Goal: Information Seeking & Learning: Learn about a topic

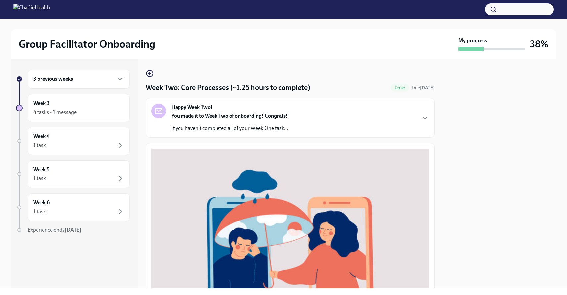
click at [106, 82] on div "3 previous weeks" at bounding box center [78, 79] width 91 height 8
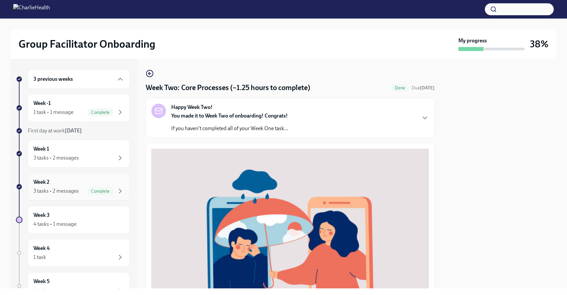
click at [51, 194] on div "3 tasks • 2 messages" at bounding box center [55, 190] width 45 height 7
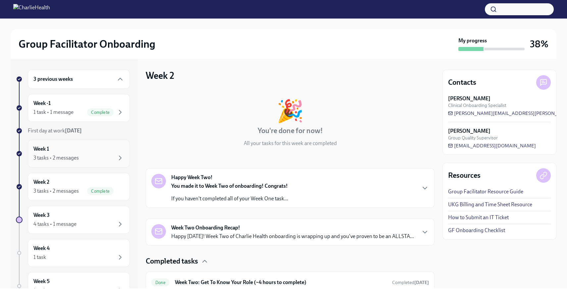
click at [77, 153] on div "Week 1 3 tasks • 2 messages" at bounding box center [78, 153] width 91 height 17
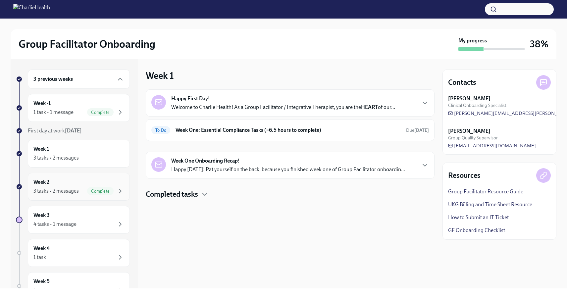
click at [68, 184] on div "Week 2 3 tasks • 2 messages Complete" at bounding box center [78, 186] width 91 height 17
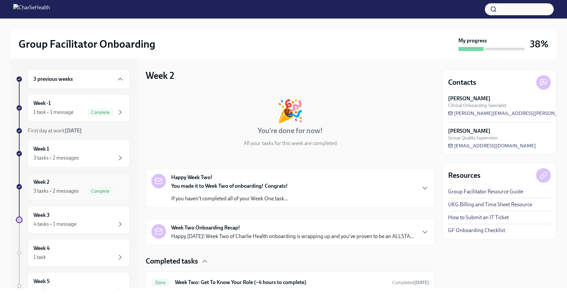
click at [79, 183] on div "Week 2 3 tasks • 2 messages Complete" at bounding box center [78, 186] width 91 height 17
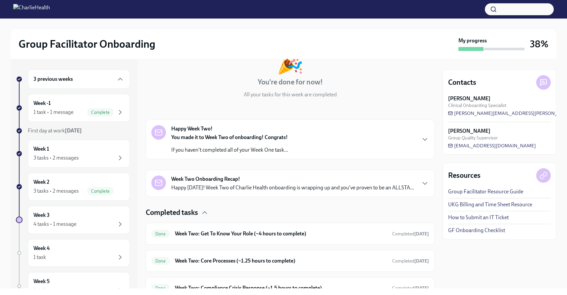
scroll to position [80, 0]
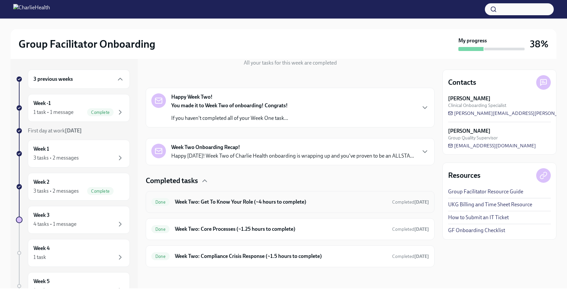
click at [252, 205] on h6 "Week Two: Get To Know Your Role (~4 hours to complete)" at bounding box center [281, 201] width 212 height 7
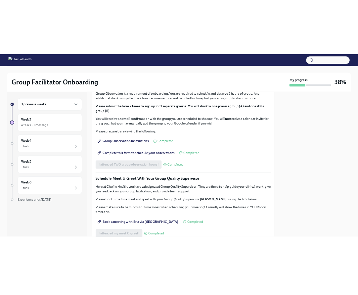
scroll to position [345, 0]
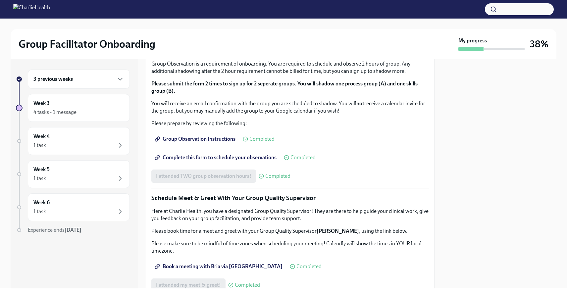
drag, startPoint x: 161, startPoint y: 157, endPoint x: 215, endPoint y: 173, distance: 56.0
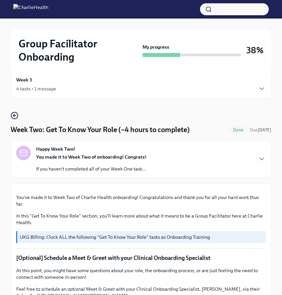
scroll to position [0, 0]
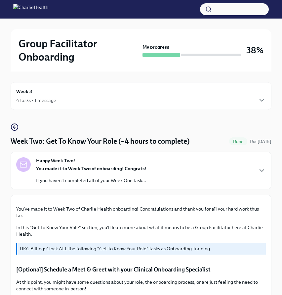
click at [240, 164] on div "Happy Week Two! You made it to Week Two of onboarding! Congrats! If you haven't…" at bounding box center [141, 170] width 250 height 26
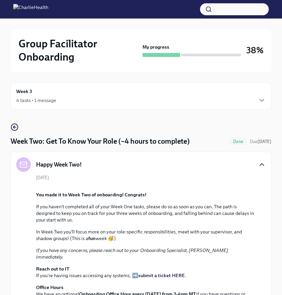
click at [263, 168] on icon "button" at bounding box center [262, 165] width 8 height 8
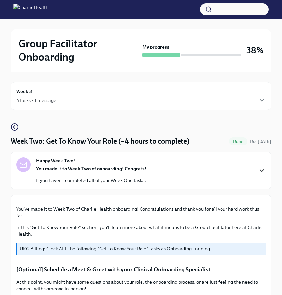
click at [258, 176] on div "Happy Week Two! You made it to Week Two of onboarding! Congrats! If you haven't…" at bounding box center [141, 170] width 250 height 26
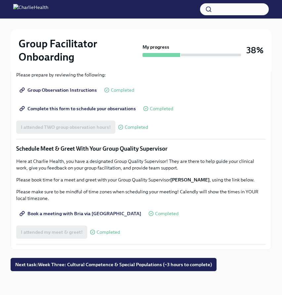
scroll to position [836, 0]
click at [116, 265] on span "Next task : Week Three: Cultural Competence & Special Populations (~3 hours to …" at bounding box center [113, 264] width 197 height 7
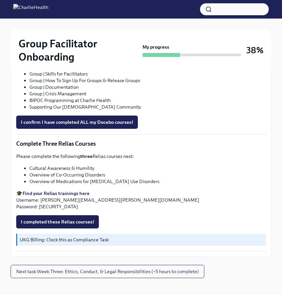
scroll to position [728, 0]
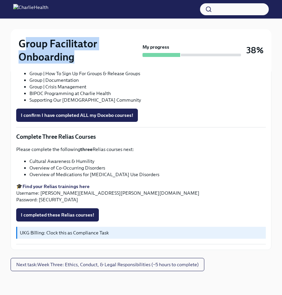
drag, startPoint x: 22, startPoint y: 43, endPoint x: 102, endPoint y: 64, distance: 82.9
click at [102, 64] on div "Group Facilitator Onboarding My progress 38%" at bounding box center [141, 50] width 261 height 42
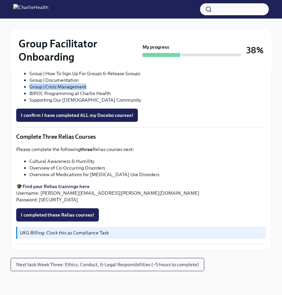
drag, startPoint x: 29, startPoint y: 87, endPoint x: 117, endPoint y: 88, distance: 87.1
click at [117, 88] on li "Group | Crisis Management" at bounding box center [147, 86] width 237 height 7
drag, startPoint x: 117, startPoint y: 88, endPoint x: 31, endPoint y: 72, distance: 87.4
click at [31, 72] on ul "Clinical Software Setup | Groups (IC) Charlie Health Essentials (IC) Charlie He…" at bounding box center [141, 57] width 250 height 93
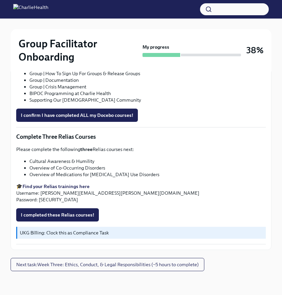
click at [157, 92] on li "BIPOC Programming at Charlie Health" at bounding box center [147, 93] width 237 height 7
click at [85, 112] on span "I confirm I have completed ALL my Docebo courses!" at bounding box center [77, 115] width 113 height 7
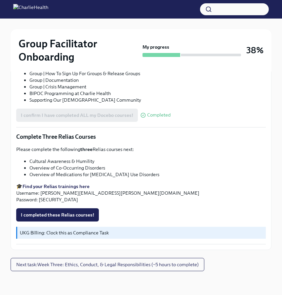
click at [154, 78] on li "Group | Documentation" at bounding box center [147, 80] width 237 height 7
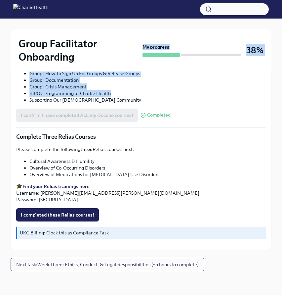
drag, startPoint x: 26, startPoint y: 69, endPoint x: 115, endPoint y: 96, distance: 93.3
click at [115, 96] on li "BIPOC Programming at Charlie Health" at bounding box center [147, 93] width 237 height 7
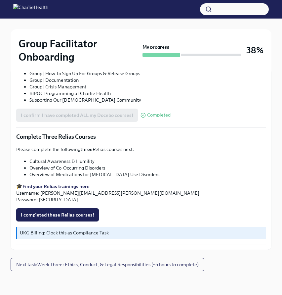
click at [140, 79] on li "Group | Documentation" at bounding box center [147, 80] width 237 height 7
click at [35, 85] on li "Group | Crisis Management" at bounding box center [147, 86] width 237 height 7
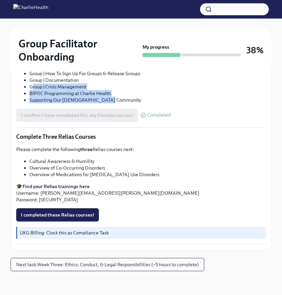
drag, startPoint x: 31, startPoint y: 86, endPoint x: 114, endPoint y: 100, distance: 84.1
click at [114, 100] on ul "Clinical Software Setup | Groups (IC) Charlie Health Essentials (IC) Charlie He…" at bounding box center [141, 57] width 250 height 93
click at [114, 100] on li "Supporting Our [DEMOGRAPHIC_DATA] Community" at bounding box center [147, 100] width 237 height 7
drag, startPoint x: 114, startPoint y: 100, endPoint x: 30, endPoint y: 87, distance: 84.8
click at [30, 87] on ul "Clinical Software Setup | Groups (IC) Charlie Health Essentials (IC) Charlie He…" at bounding box center [141, 57] width 250 height 93
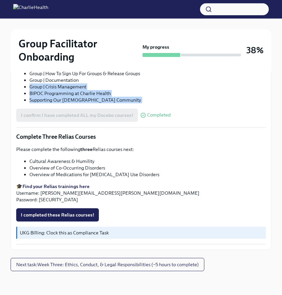
click at [30, 87] on li "Group | Crisis Management" at bounding box center [147, 86] width 237 height 7
drag, startPoint x: 30, startPoint y: 87, endPoint x: 111, endPoint y: 101, distance: 81.3
click at [111, 101] on ul "Clinical Software Setup | Groups (IC) Charlie Health Essentials (IC) Charlie He…" at bounding box center [141, 57] width 250 height 93
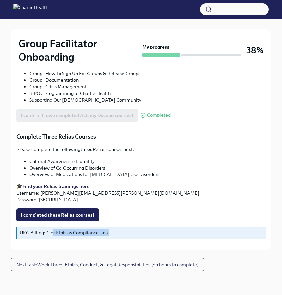
drag, startPoint x: 54, startPoint y: 230, endPoint x: 131, endPoint y: 234, distance: 77.9
click at [131, 234] on p "UKG Billing: Clock this as Compliance Task" at bounding box center [142, 232] width 244 height 7
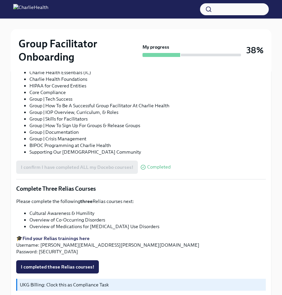
scroll to position [557, 0]
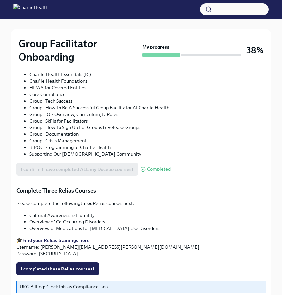
drag, startPoint x: 101, startPoint y: 147, endPoint x: 74, endPoint y: 161, distance: 31.1
click at [74, 157] on div "At this point, ALL your Docebo courses should be completed! Please double check…" at bounding box center [141, 93] width 250 height 128
click at [74, 47] on p "You can view your Docebo transcript ➡️ HERE !" at bounding box center [141, 44] width 250 height 7
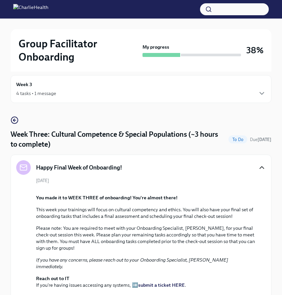
scroll to position [4, 0]
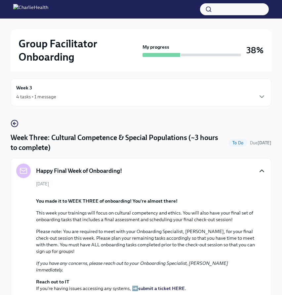
click at [94, 150] on h4 "Week Three: Cultural Competence & Special Populations (~3 hours to complete)" at bounding box center [119, 143] width 216 height 20
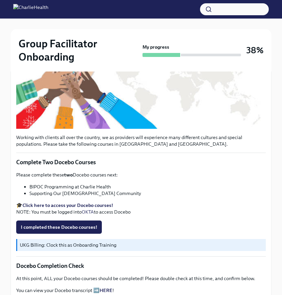
scroll to position [305, 0]
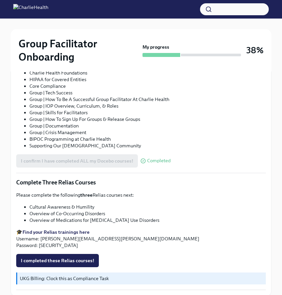
scroll to position [565, 0]
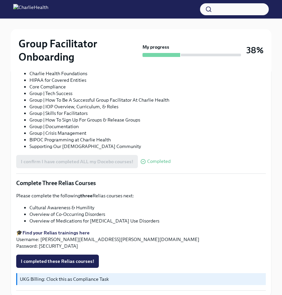
click at [120, 103] on li "Group | How To Be A Successful Group Facilitator At Charlie Health" at bounding box center [147, 100] width 237 height 7
click at [61, 137] on div "Working with clients all over the country, we as providers will experience many…" at bounding box center [141, 31] width 250 height 519
drag, startPoint x: 18, startPoint y: 139, endPoint x: 154, endPoint y: 148, distance: 136.4
click at [154, 148] on div "At this point, ALL your Docebo courses should be completed! Please double check…" at bounding box center [141, 85] width 250 height 128
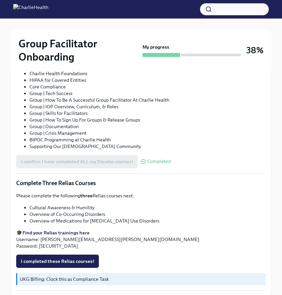
drag, startPoint x: 115, startPoint y: 141, endPoint x: 254, endPoint y: 144, distance: 138.4
click at [253, 144] on div "At this point, ALL your Docebo courses should be completed! Please double check…" at bounding box center [141, 85] width 250 height 128
click at [254, 28] on p "At this point, ALL your Docebo courses should be completed! Please double check…" at bounding box center [141, 24] width 250 height 7
drag, startPoint x: 261, startPoint y: 142, endPoint x: 116, endPoint y: 147, distance: 145.1
click at [116, 147] on div "At this point, ALL your Docebo courses should be completed! Please double check…" at bounding box center [141, 85] width 250 height 128
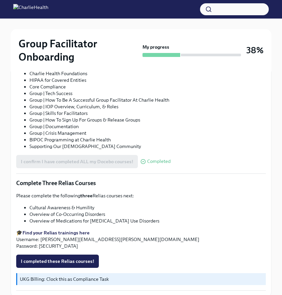
click at [116, 147] on div "At this point, ALL your Docebo courses should be completed! Please double check…" at bounding box center [141, 85] width 250 height 128
drag, startPoint x: 75, startPoint y: 141, endPoint x: 267, endPoint y: 142, distance: 191.1
click at [267, 142] on div "Working with clients all over the country, we as providers will experience many…" at bounding box center [141, 32] width 261 height 530
click at [64, 52] on p "Here is a list of all the Docebo courses you should have completed in onboardin…" at bounding box center [141, 48] width 250 height 7
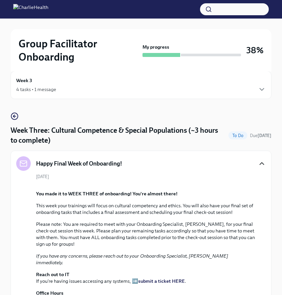
scroll to position [0, 0]
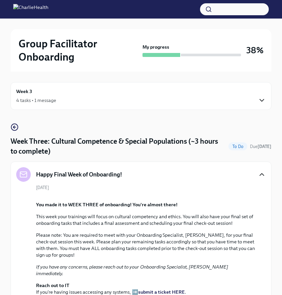
click at [260, 100] on icon "button" at bounding box center [262, 100] width 4 height 2
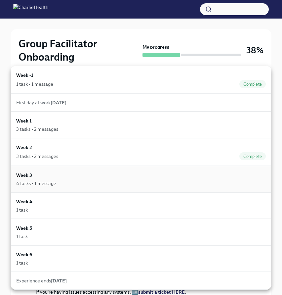
click at [92, 185] on div "4 tasks • 1 message" at bounding box center [141, 183] width 250 height 7
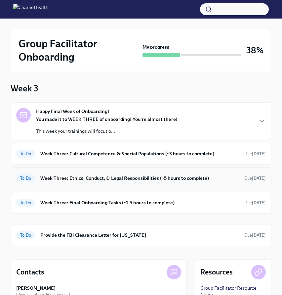
scroll to position [20, 0]
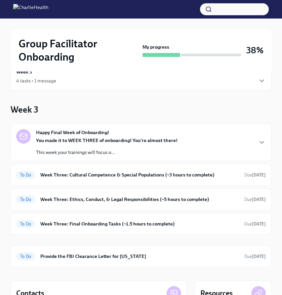
click at [227, 104] on div "Week 3 Happy Final Week of Onboarding! You made it to WEEK THREE of onboarding!…" at bounding box center [141, 186] width 261 height 164
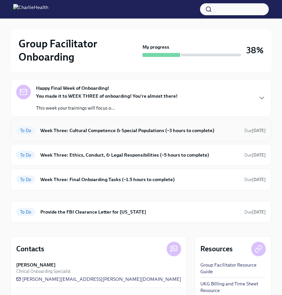
scroll to position [66, 0]
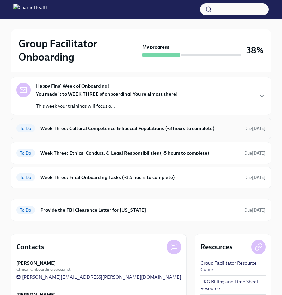
click at [224, 127] on h6 "Week Three: Cultural Competence & Special Populations (~3 hours to complete)" at bounding box center [139, 128] width 199 height 7
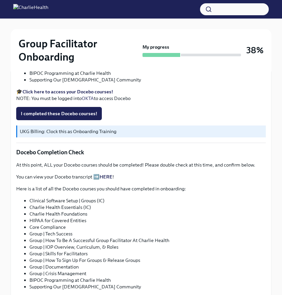
scroll to position [484, 0]
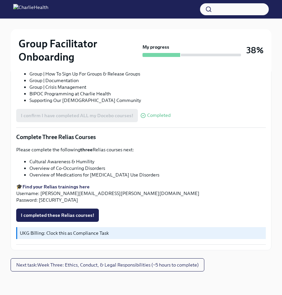
click at [233, 156] on div "Please complete the following three Relias courses next: Cultural Awareness & H…" at bounding box center [141, 174] width 250 height 57
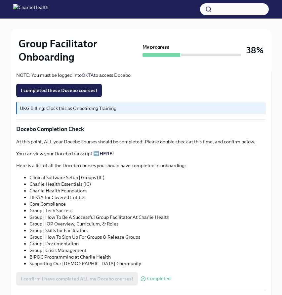
scroll to position [324, 0]
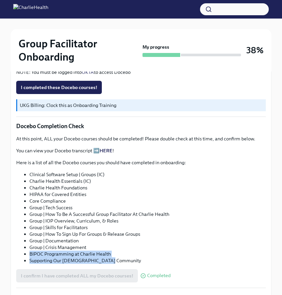
drag, startPoint x: 111, startPoint y: 262, endPoint x: 27, endPoint y: 253, distance: 84.0
click at [27, 253] on ul "Clinical Software Setup | Groups (IC) Charlie Health Essentials (IC) Charlie He…" at bounding box center [141, 217] width 250 height 93
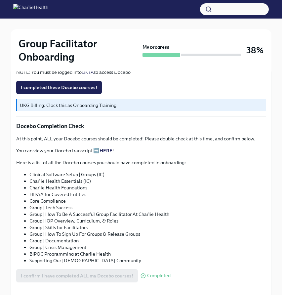
click at [192, 236] on li "Group | How To Sign Up For Groups & Release Groups" at bounding box center [147, 234] width 237 height 7
click at [59, 206] on li "Group | Tech Success" at bounding box center [147, 207] width 237 height 7
click at [86, 206] on li "Group | Tech Success" at bounding box center [147, 207] width 237 height 7
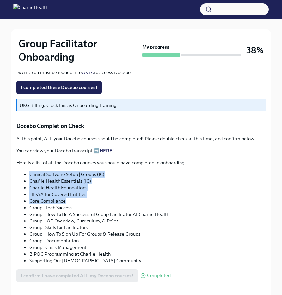
drag, startPoint x: 29, startPoint y: 175, endPoint x: 86, endPoint y: 199, distance: 61.1
click at [86, 199] on ul "Clinical Software Setup | Groups (IC) Charlie Health Essentials (IC) Charlie He…" at bounding box center [141, 217] width 250 height 93
click at [86, 199] on li "Core Compliance" at bounding box center [147, 201] width 237 height 7
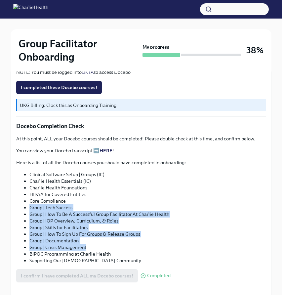
drag, startPoint x: 28, startPoint y: 209, endPoint x: 111, endPoint y: 247, distance: 91.1
click at [111, 247] on ul "Clinical Software Setup | Groups (IC) Charlie Health Essentials (IC) Charlie He…" at bounding box center [141, 217] width 250 height 93
click at [226, 238] on li "Group | Documentation" at bounding box center [147, 240] width 237 height 7
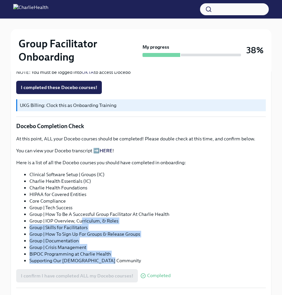
drag, startPoint x: 119, startPoint y: 263, endPoint x: 81, endPoint y: 220, distance: 57.1
click at [81, 220] on ul "Clinical Software Setup | Groups (IC) Charlie Health Essentials (IC) Charlie He…" at bounding box center [141, 217] width 250 height 93
click at [81, 220] on li "Group | IOP Overview, Curriculum, & Roles" at bounding box center [147, 221] width 237 height 7
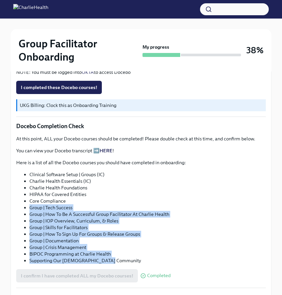
drag, startPoint x: 29, startPoint y: 210, endPoint x: 146, endPoint y: 260, distance: 127.4
click at [146, 260] on ul "Clinical Software Setup | Groups (IC) Charlie Health Essentials (IC) Charlie He…" at bounding box center [141, 217] width 250 height 93
click at [146, 260] on li "Supporting Our [DEMOGRAPHIC_DATA] Community" at bounding box center [147, 260] width 237 height 7
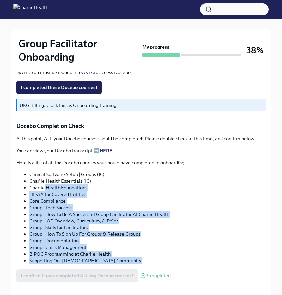
drag, startPoint x: 146, startPoint y: 260, endPoint x: 45, endPoint y: 186, distance: 125.5
click at [45, 186] on ul "Clinical Software Setup | Groups (IC) Charlie Health Essentials (IC) Charlie He…" at bounding box center [141, 217] width 250 height 93
click at [45, 186] on li "Charlie Health Foundations" at bounding box center [147, 187] width 237 height 7
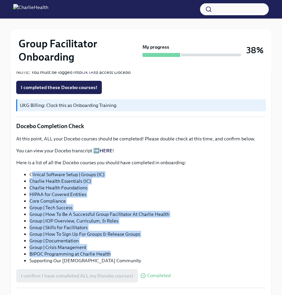
drag, startPoint x: 32, startPoint y: 174, endPoint x: 147, endPoint y: 252, distance: 139.4
click at [147, 252] on ul "Clinical Software Setup | Groups (IC) Charlie Health Essentials (IC) Charlie He…" at bounding box center [141, 217] width 250 height 93
click at [147, 252] on li "BIPOC Programming at Charlie Health" at bounding box center [147, 254] width 237 height 7
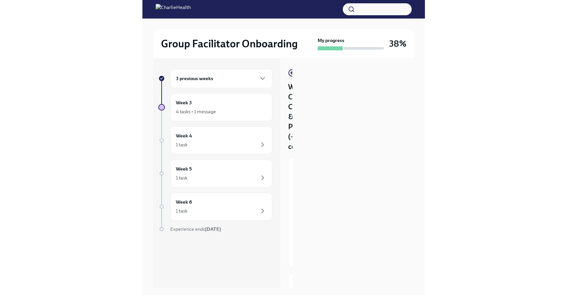
scroll to position [0, 0]
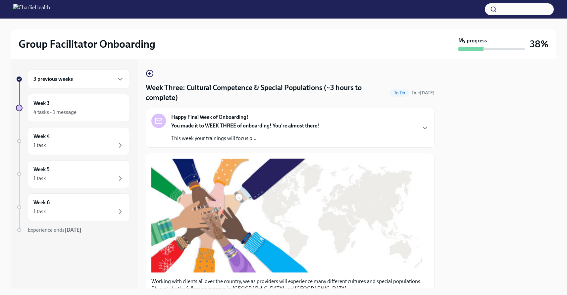
click at [395, 139] on div "Happy Final Week of Onboarding! You made it to WEEK THREE of onboarding! You're…" at bounding box center [289, 128] width 277 height 28
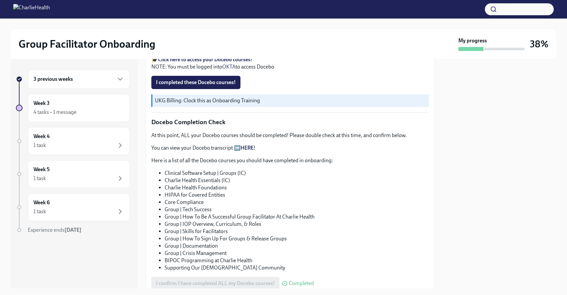
scroll to position [463, 0]
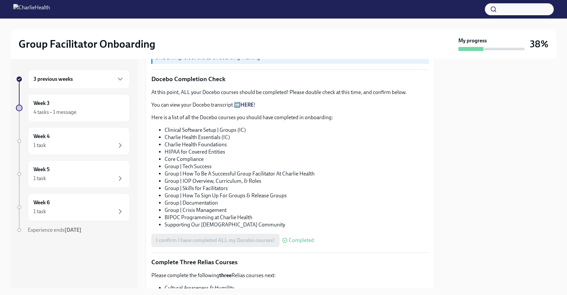
drag, startPoint x: 150, startPoint y: 116, endPoint x: 264, endPoint y: 144, distance: 118.0
click at [264, 144] on div "Working with clients all over the country, we as providers will experience many…" at bounding box center [290, 99] width 289 height 564
click at [264, 27] on p "🎓 Click here to access your Docebo courses! NOTE: You must be logged into OKTA …" at bounding box center [289, 20] width 277 height 15
drag, startPoint x: 181, startPoint y: 79, endPoint x: 303, endPoint y: 89, distance: 122.3
click at [303, 89] on div "Working with clients all over the country, we as providers will experience many…" at bounding box center [289, 98] width 277 height 553
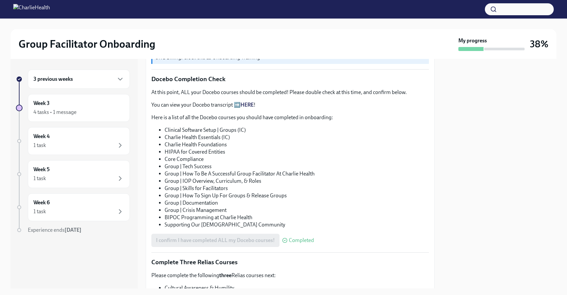
click at [303, 89] on div "Working with clients all over the country, we as providers will experience many…" at bounding box center [289, 98] width 277 height 553
click at [187, 43] on span "I completed these Docebo courses!" at bounding box center [196, 39] width 80 height 7
drag, startPoint x: 155, startPoint y: 124, endPoint x: 283, endPoint y: 142, distance: 129.0
click at [283, 27] on div "Please complete these two Docebo courses next: BIPOC Programming at Charlie Hea…" at bounding box center [289, 3] width 277 height 47
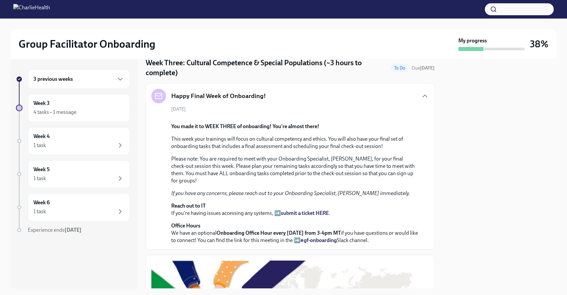
scroll to position [0, 0]
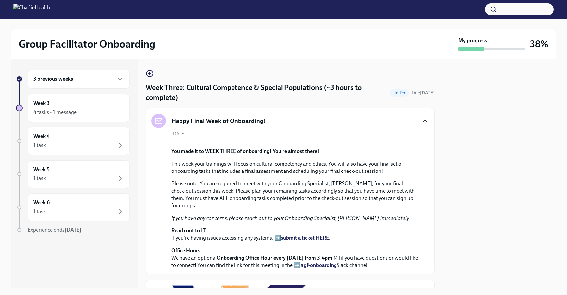
click at [426, 121] on icon "button" at bounding box center [425, 121] width 4 height 2
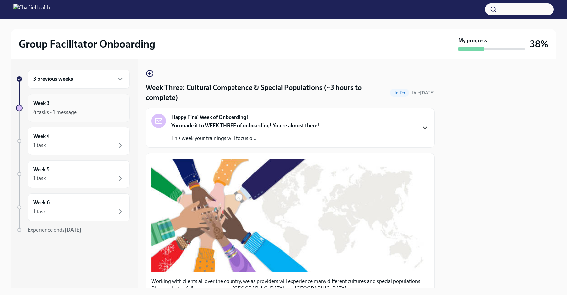
click at [67, 113] on div "4 tasks • 1 message" at bounding box center [54, 112] width 43 height 7
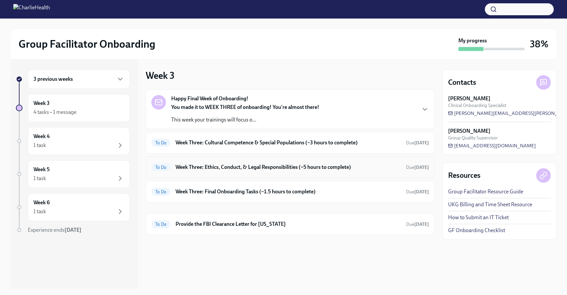
click at [241, 172] on div "To Do Week Three: Ethics, Conduct, & Legal Responsibilities (~5 hours to comple…" at bounding box center [289, 167] width 277 height 11
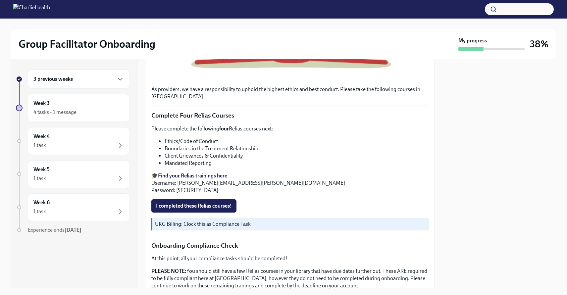
scroll to position [274, 0]
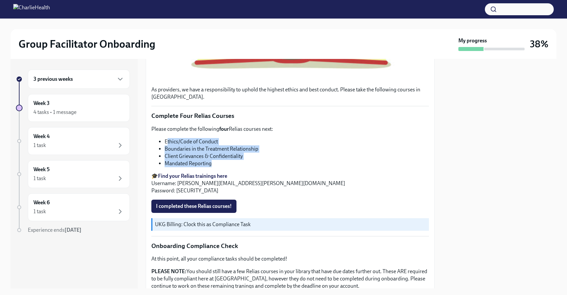
drag, startPoint x: 166, startPoint y: 139, endPoint x: 238, endPoint y: 164, distance: 76.0
click at [238, 164] on ul "Ethics/Code of Conduct Boundaries in the Treatment Relationship Client Grievanc…" at bounding box center [289, 152] width 277 height 29
click at [238, 164] on li "Mandated Reporting" at bounding box center [297, 163] width 264 height 7
drag, startPoint x: 238, startPoint y: 164, endPoint x: 162, endPoint y: 140, distance: 80.0
click at [162, 140] on ul "Ethics/Code of Conduct Boundaries in the Treatment Relationship Client Grievanc…" at bounding box center [289, 152] width 277 height 29
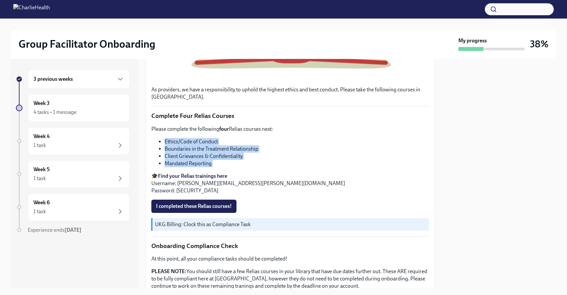
click at [165, 140] on li "Ethics/Code of Conduct" at bounding box center [297, 141] width 264 height 7
drag, startPoint x: 162, startPoint y: 140, endPoint x: 210, endPoint y: 162, distance: 53.1
click at [209, 162] on ul "Ethics/Code of Conduct Boundaries in the Treatment Relationship Client Grievanc…" at bounding box center [289, 152] width 277 height 29
click at [210, 162] on li "Mandated Reporting" at bounding box center [297, 163] width 264 height 7
drag, startPoint x: 225, startPoint y: 163, endPoint x: 166, endPoint y: 141, distance: 62.8
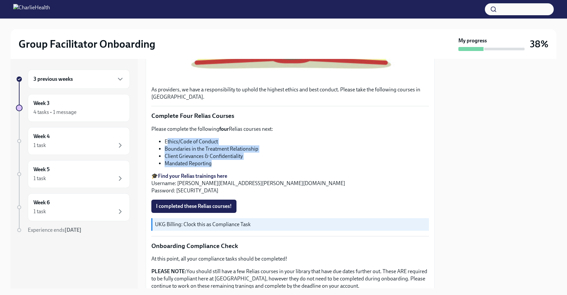
click at [166, 141] on ul "Ethics/Code of Conduct Boundaries in the Treatment Relationship Client Grievanc…" at bounding box center [289, 152] width 277 height 29
click at [166, 141] on li "Ethics/Code of Conduct" at bounding box center [297, 141] width 264 height 7
drag, startPoint x: 150, startPoint y: 128, endPoint x: 246, endPoint y: 168, distance: 103.7
click at [246, 168] on div "As providers, we have a responsibility to uphold the highest ethics and best co…" at bounding box center [290, 109] width 289 height 461
click at [246, 168] on div "Please complete the following four Relias courses next: Ethics/Code of Conduct …" at bounding box center [289, 160] width 277 height 69
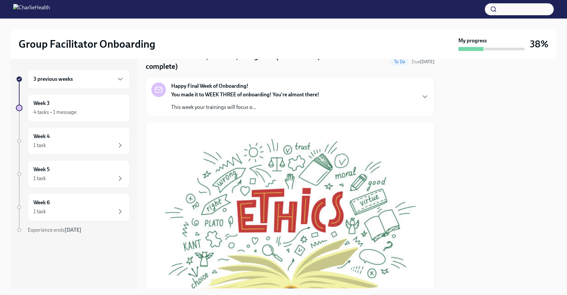
scroll to position [0, 0]
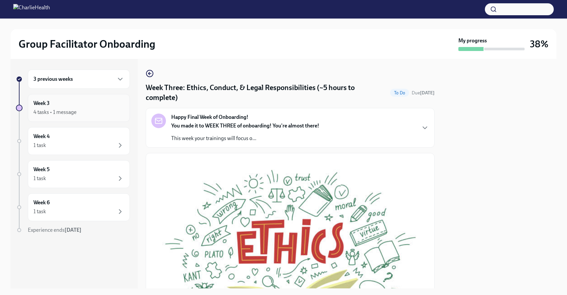
click at [74, 102] on div "Week 3 4 tasks • 1 message" at bounding box center [78, 108] width 91 height 17
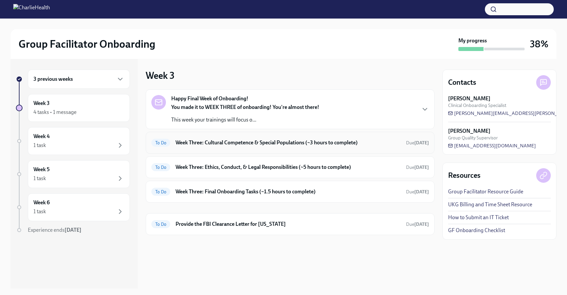
click at [250, 145] on h6 "Week Three: Cultural Competence & Special Populations (~3 hours to complete)" at bounding box center [288, 142] width 225 height 7
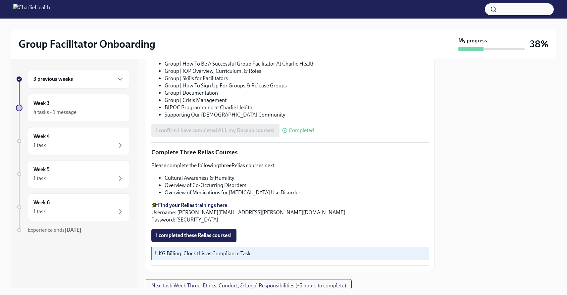
scroll to position [441, 0]
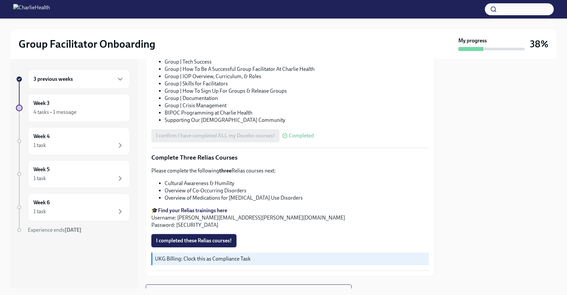
click at [222, 242] on span "I completed these Relias courses!" at bounding box center [194, 240] width 76 height 7
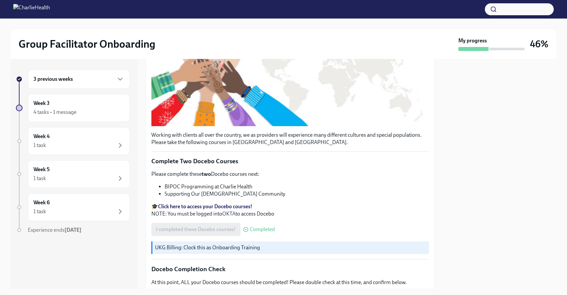
scroll to position [145, 0]
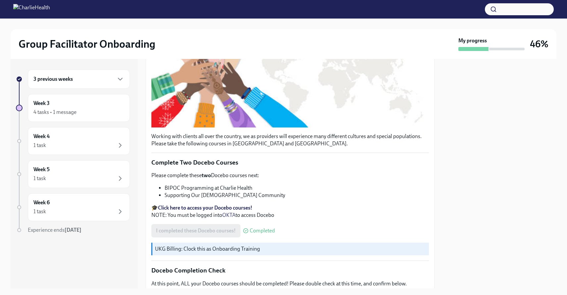
click at [267, 174] on p "Please complete these two Docebo courses next:" at bounding box center [289, 175] width 277 height 7
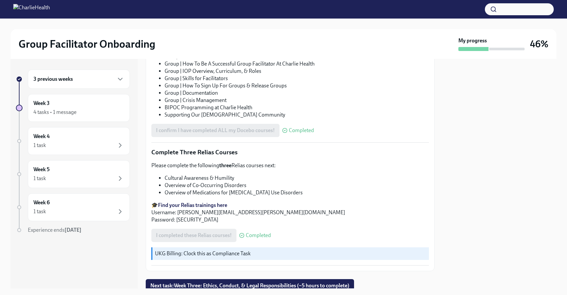
scroll to position [451, 0]
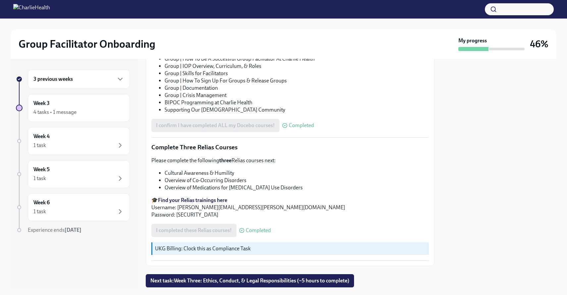
drag, startPoint x: 207, startPoint y: 157, endPoint x: 279, endPoint y: 192, distance: 80.0
click at [279, 192] on div "Please complete the following three Relias courses next: Cultural Awareness & H…" at bounding box center [289, 188] width 277 height 62
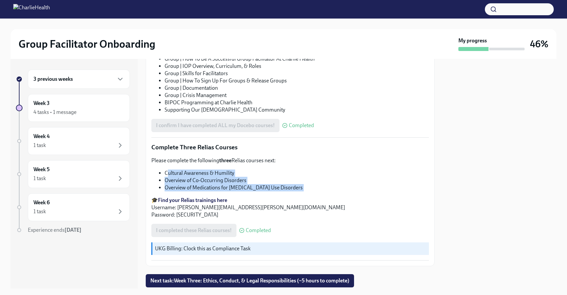
drag, startPoint x: 279, startPoint y: 192, endPoint x: 169, endPoint y: 173, distance: 111.5
click at [169, 173] on div "Please complete the following three Relias courses next: Cultural Awareness & H…" at bounding box center [289, 188] width 277 height 62
click at [169, 173] on li "Cultural Awareness & Humility" at bounding box center [297, 173] width 264 height 7
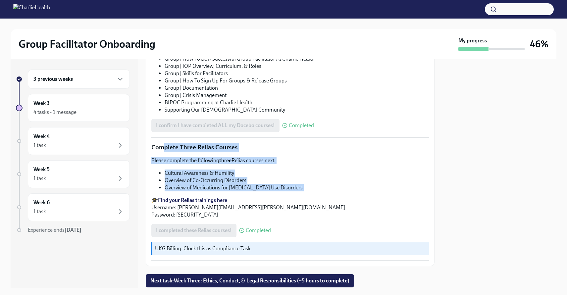
drag, startPoint x: 162, startPoint y: 150, endPoint x: 286, endPoint y: 191, distance: 130.8
click at [286, 191] on div "Please complete the following three Relias courses next: Cultural Awareness & H…" at bounding box center [289, 188] width 277 height 62
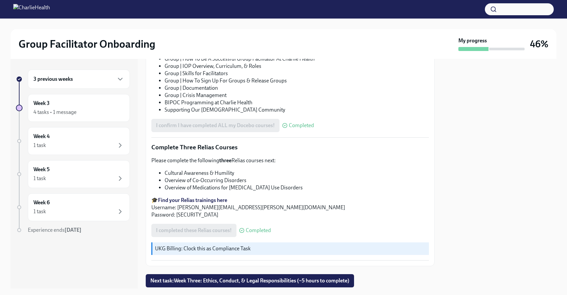
click at [245, 174] on li "Cultural Awareness & Humility" at bounding box center [297, 173] width 264 height 7
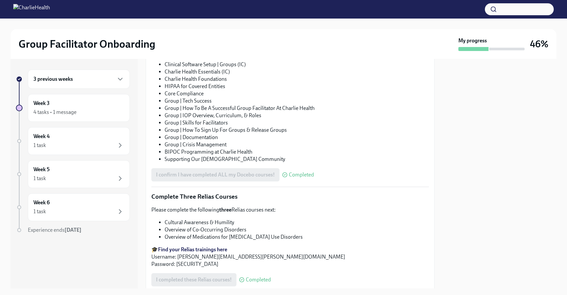
scroll to position [472, 0]
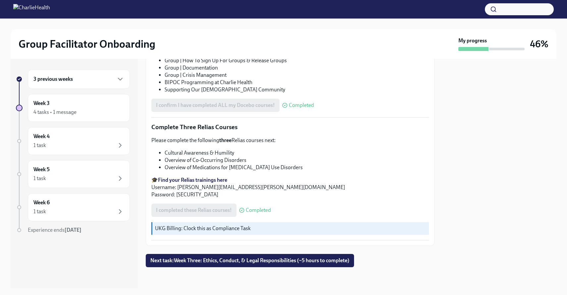
click at [270, 163] on li "Overview of Co-Occurring Disorders" at bounding box center [297, 160] width 264 height 7
